Goal: Task Accomplishment & Management: Use online tool/utility

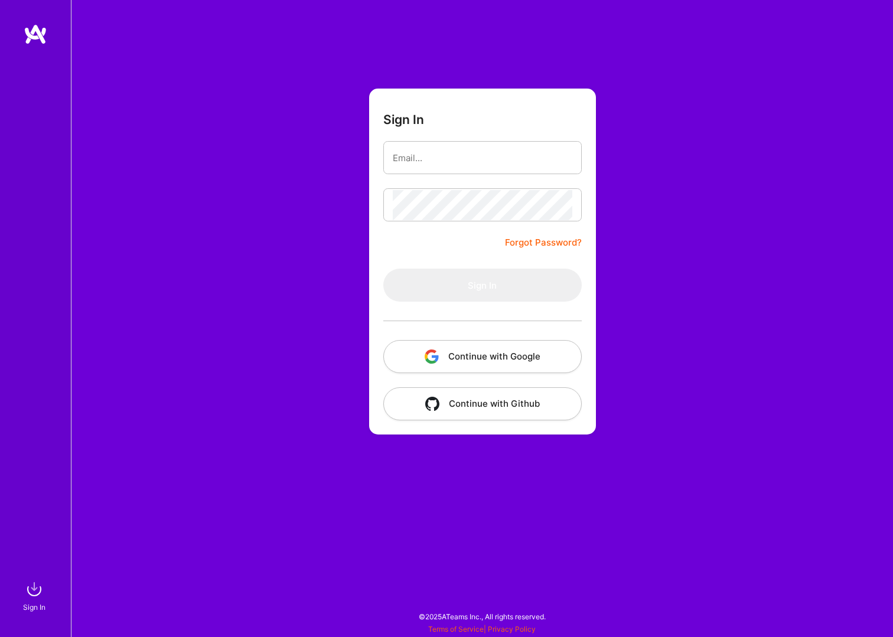
click at [490, 349] on button "Continue with Google" at bounding box center [482, 356] width 198 height 33
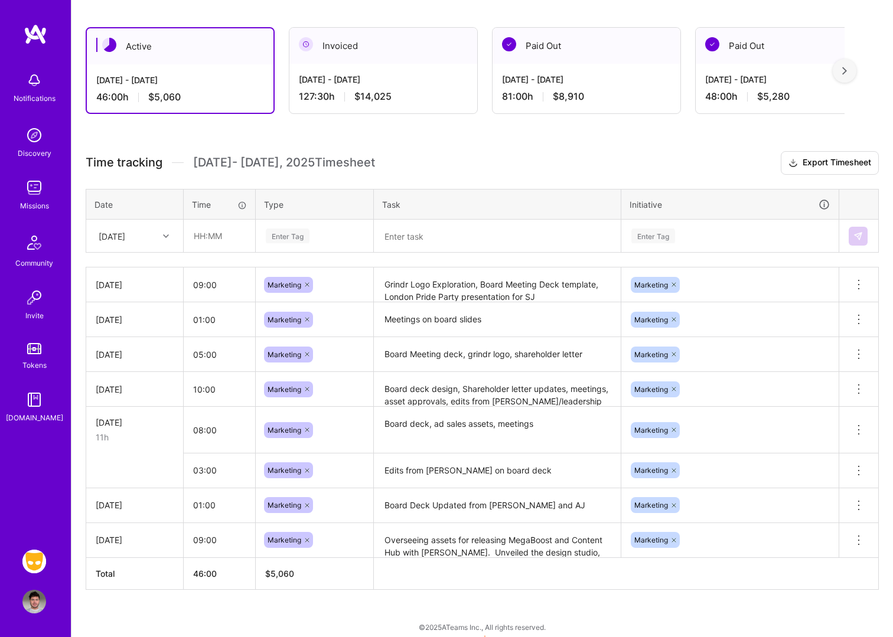
scroll to position [200, 0]
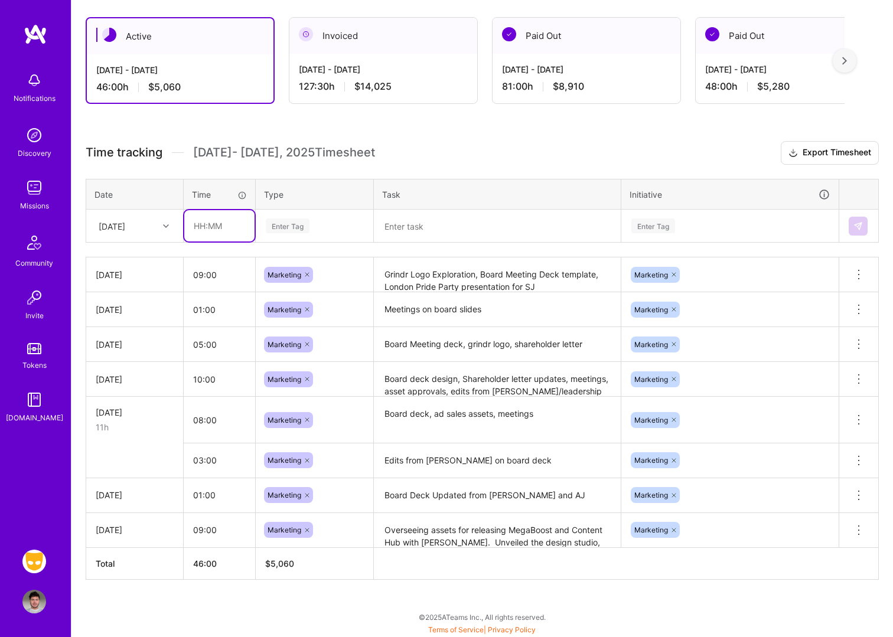
click at [217, 224] on input "text" at bounding box center [219, 225] width 70 height 31
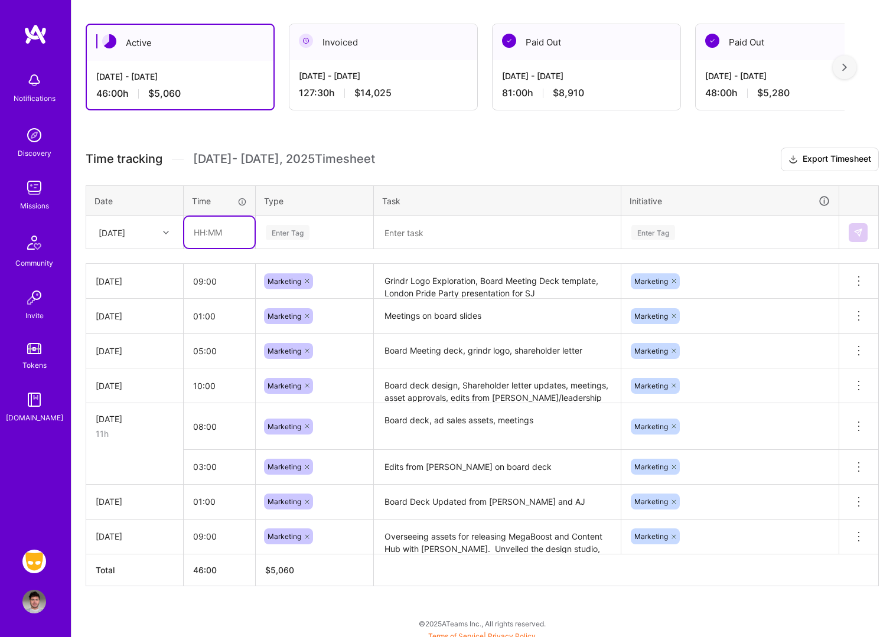
click at [221, 238] on input "text" at bounding box center [219, 232] width 70 height 31
type input "09:00"
click at [285, 236] on div "Enter Tag" at bounding box center [288, 232] width 44 height 18
type input "mark"
click at [287, 263] on span "Marketing" at bounding box center [284, 271] width 45 height 16
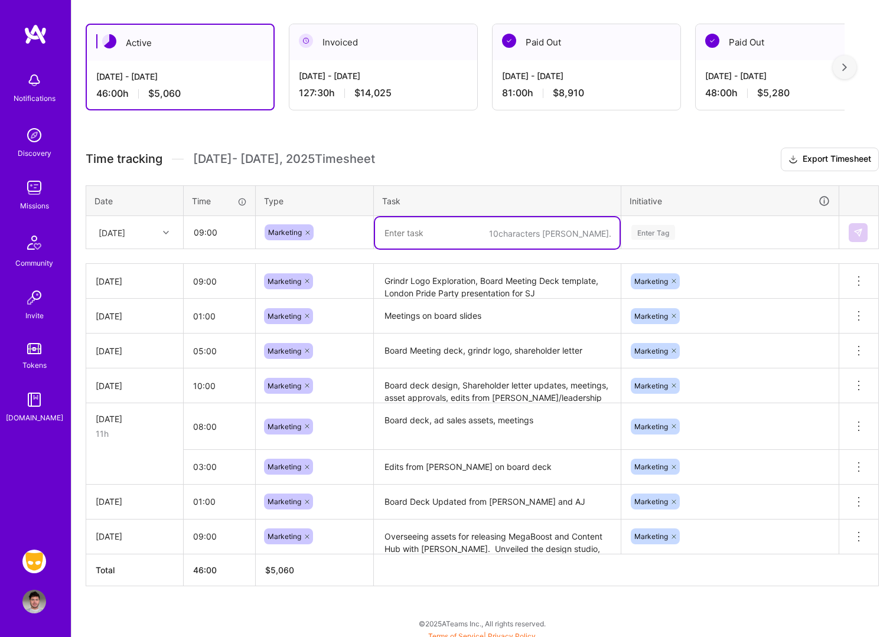
click at [415, 238] on textarea at bounding box center [497, 232] width 244 height 31
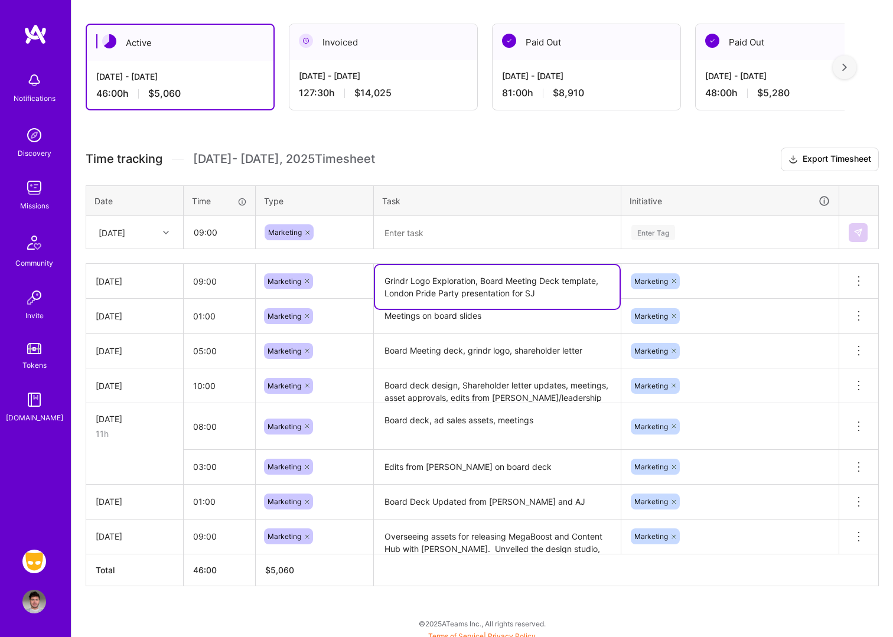
drag, startPoint x: 498, startPoint y: 289, endPoint x: 384, endPoint y: 279, distance: 113.7
click at [384, 279] on textarea "Grindr Logo Exploration, Board Meeting Deck template, London Pride Party presen…" at bounding box center [497, 287] width 244 height 44
click at [437, 241] on textarea at bounding box center [497, 232] width 244 height 31
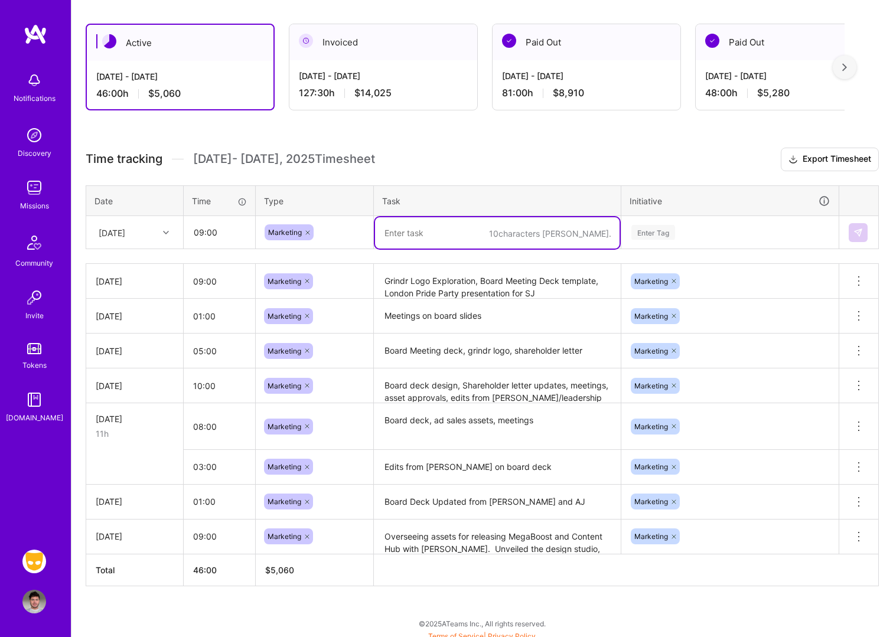
paste textarea "Grindr Logo Exploration, Board Meeting Deck template, London Pride Party presen…"
type textarea "Grindr Logo Exploration, Board Meeting Deck template, London Pride Party presen…"
drag, startPoint x: 683, startPoint y: 233, endPoint x: 666, endPoint y: 229, distance: 17.5
click at [683, 233] on div "Enter Tag" at bounding box center [730, 232] width 200 height 15
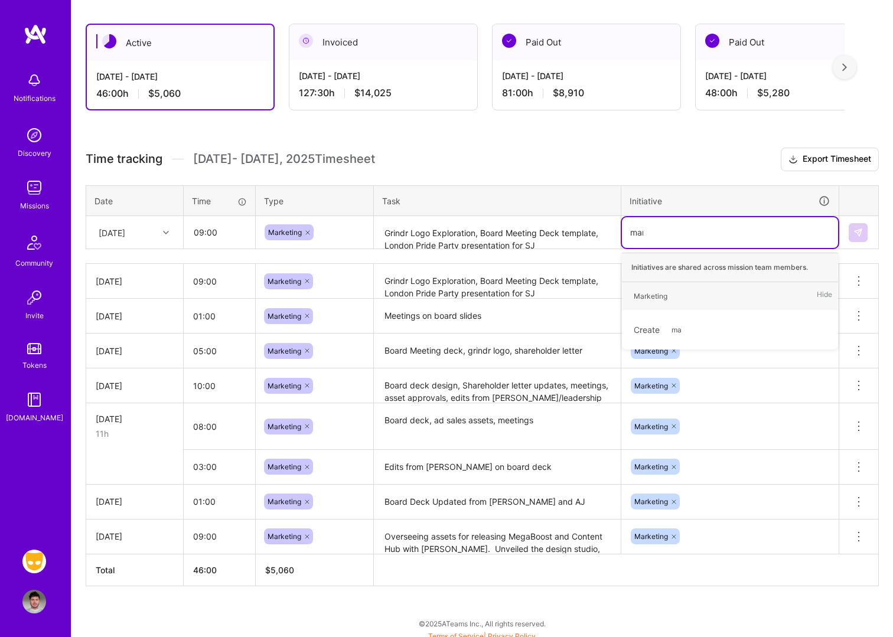
type input "mark"
click at [648, 292] on div "Marketing" at bounding box center [650, 296] width 34 height 12
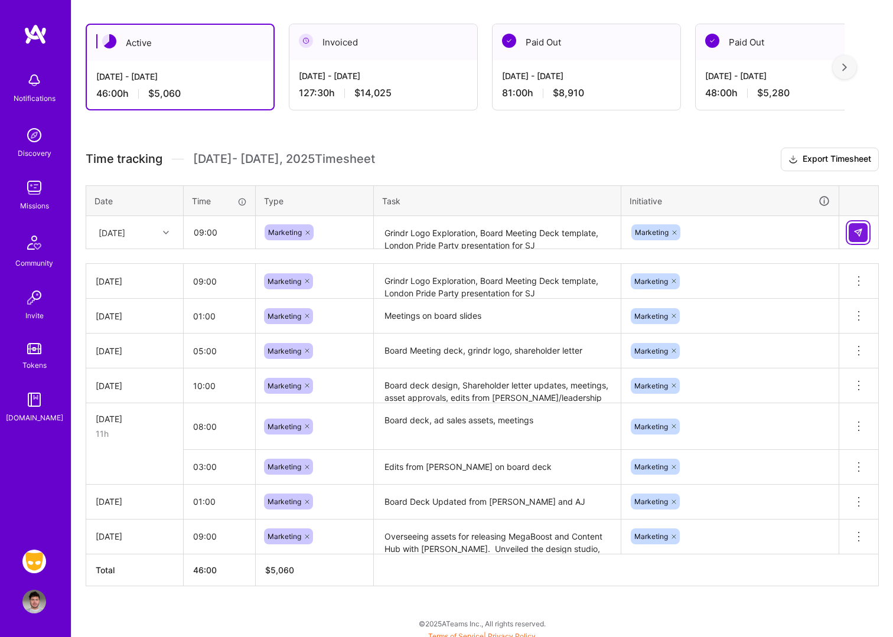
click at [858, 234] on img at bounding box center [857, 232] width 9 height 9
